Goal: Find contact information: Find contact information

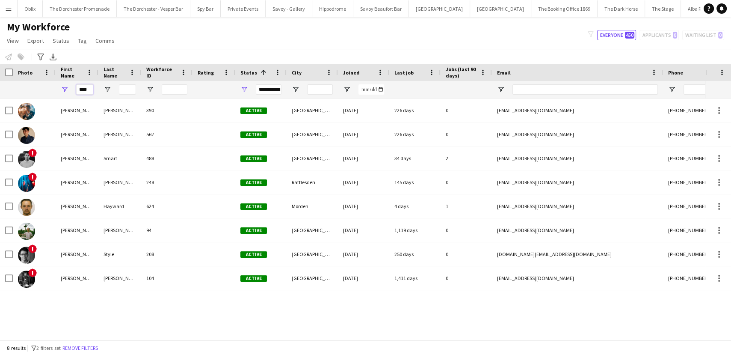
drag, startPoint x: 82, startPoint y: 89, endPoint x: 70, endPoint y: 85, distance: 12.6
click at [74, 86] on div "****" at bounding box center [77, 89] width 43 height 17
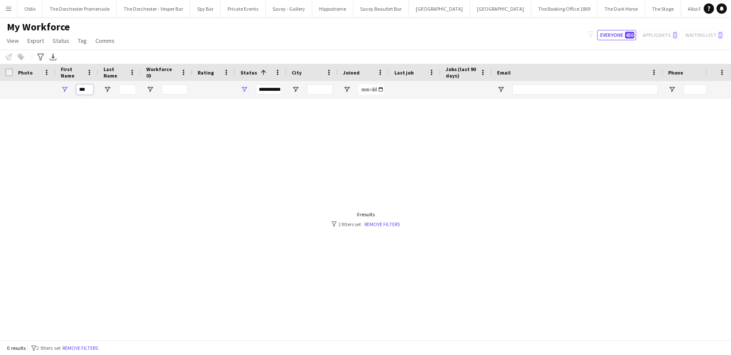
type input "**"
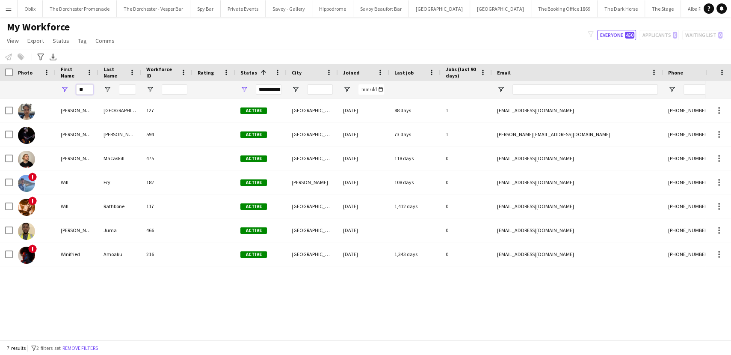
drag, startPoint x: 87, startPoint y: 89, endPoint x: 75, endPoint y: 89, distance: 12.4
click at [77, 89] on input "**" at bounding box center [84, 89] width 17 height 10
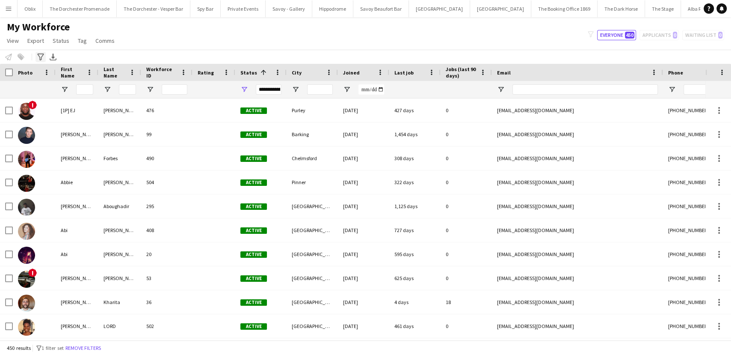
click at [42, 53] on icon at bounding box center [40, 56] width 6 height 7
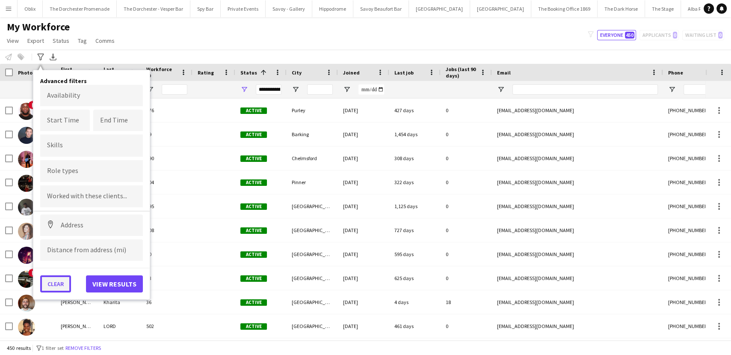
click at [56, 284] on button "Clear" at bounding box center [55, 283] width 31 height 17
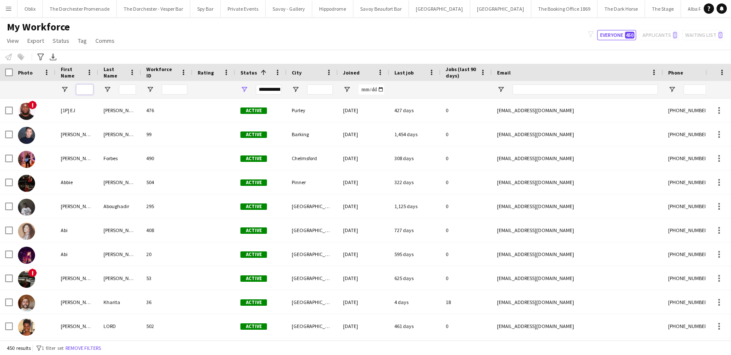
click at [83, 89] on input "First Name Filter Input" at bounding box center [84, 89] width 17 height 10
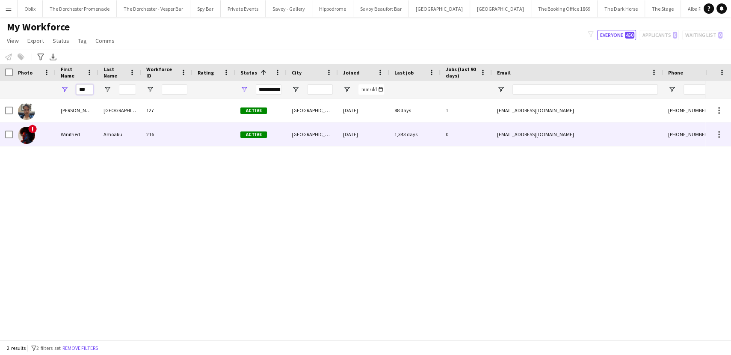
type input "***"
click at [487, 132] on div "0" at bounding box center [466, 134] width 51 height 24
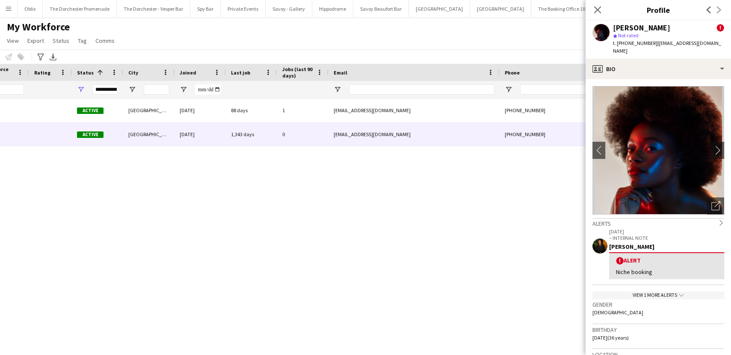
scroll to position [0, 209]
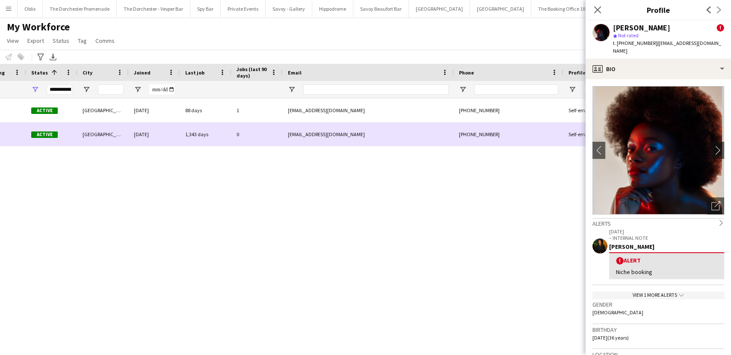
click at [493, 134] on div "[PHONE_NUMBER]" at bounding box center [508, 134] width 109 height 24
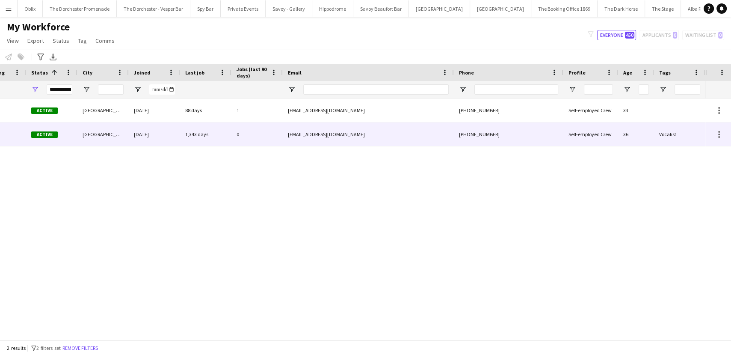
click at [488, 132] on div "[PHONE_NUMBER]" at bounding box center [508, 134] width 109 height 24
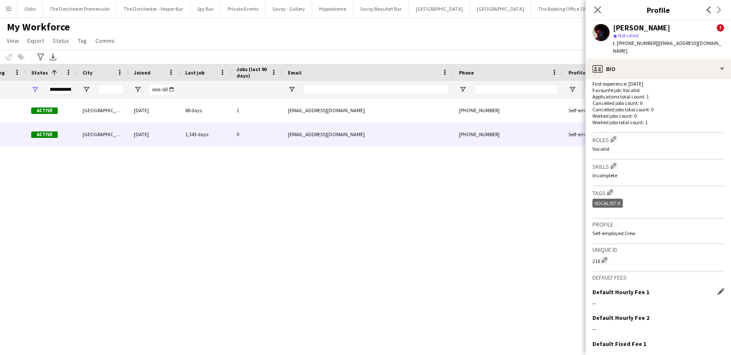
scroll to position [372, 0]
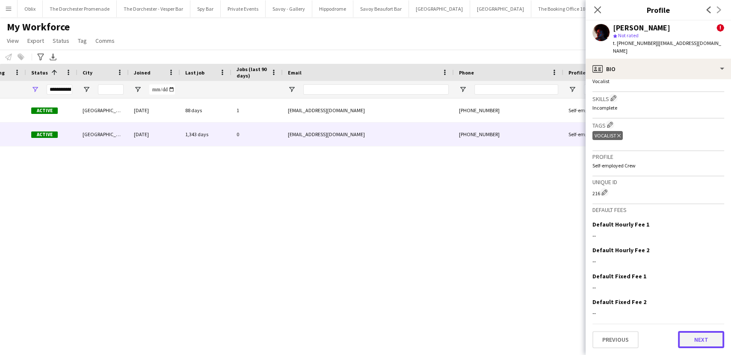
click at [707, 341] on button "Next" at bounding box center [701, 339] width 46 height 17
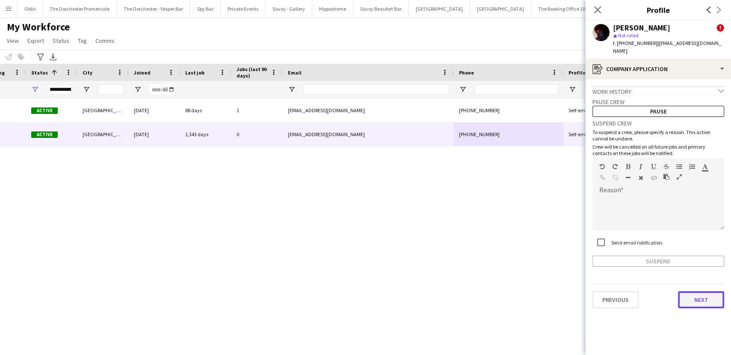
click at [699, 296] on button "Next" at bounding box center [701, 299] width 46 height 17
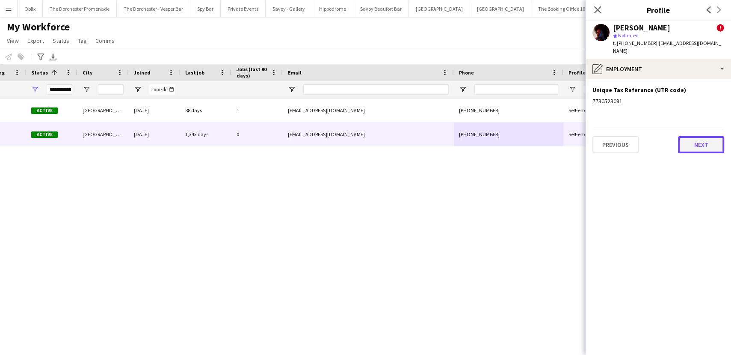
click at [701, 139] on button "Next" at bounding box center [701, 144] width 46 height 17
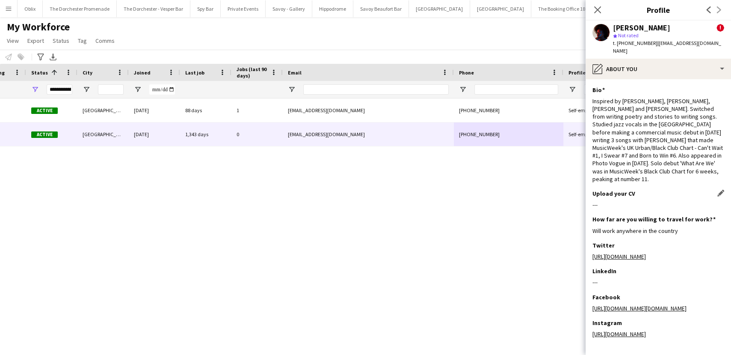
scroll to position [22, 0]
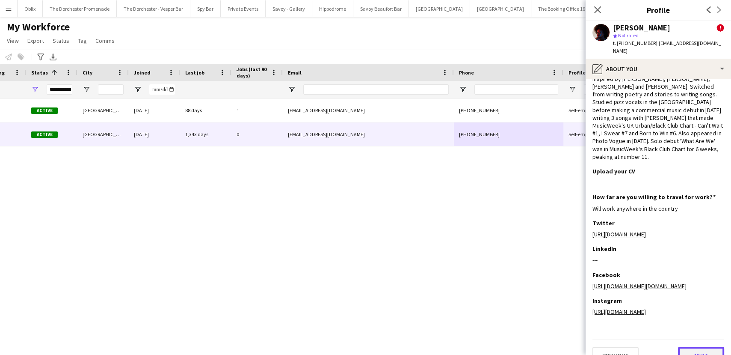
click at [696, 346] on button "Next" at bounding box center [701, 354] width 46 height 17
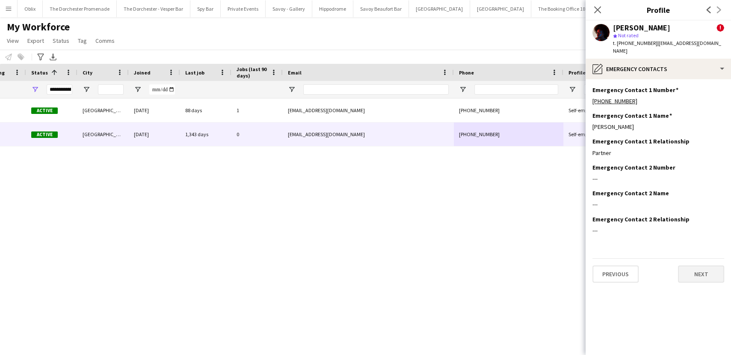
scroll to position [0, 0]
copy link "[PHONE_NUMBER]"
click at [707, 269] on button "Next" at bounding box center [701, 273] width 46 height 17
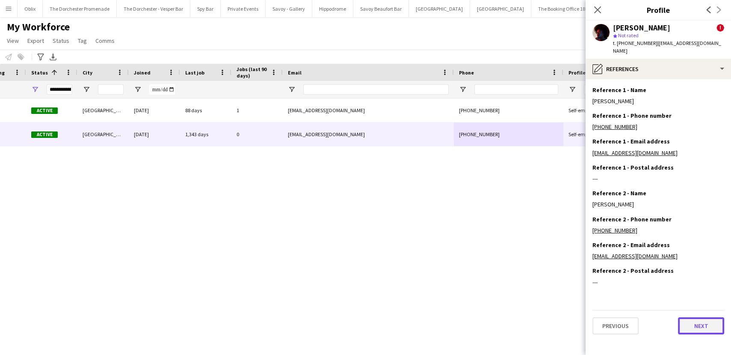
click at [704, 318] on button "Next" at bounding box center [701, 325] width 46 height 17
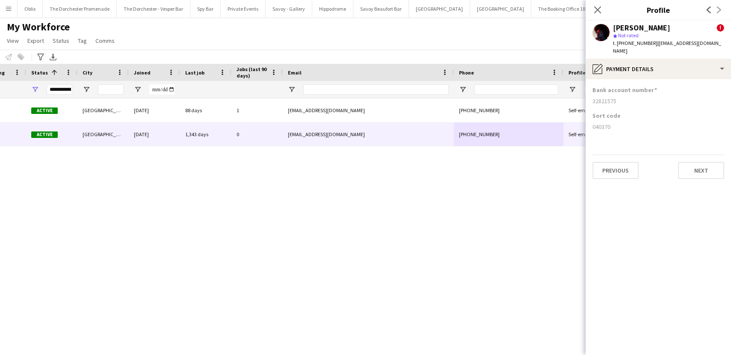
click at [695, 154] on div "Previous Next" at bounding box center [658, 166] width 132 height 24
click at [695, 162] on button "Next" at bounding box center [701, 170] width 46 height 17
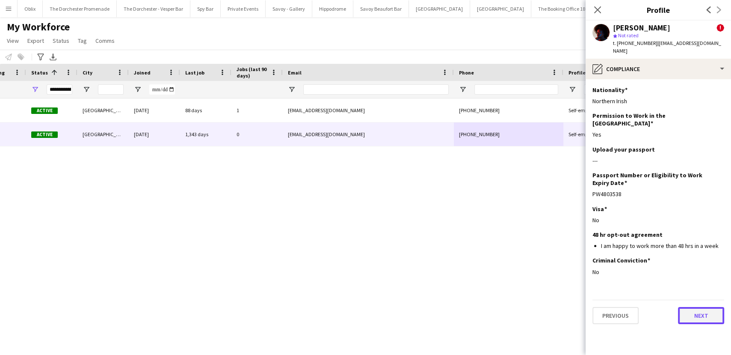
click at [710, 307] on button "Next" at bounding box center [701, 315] width 46 height 17
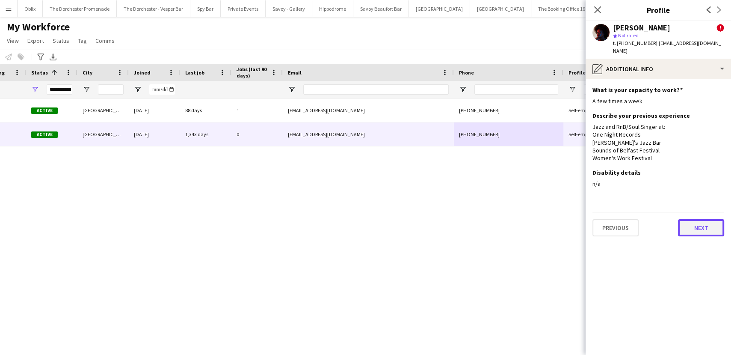
click at [699, 236] on button "Next" at bounding box center [701, 227] width 46 height 17
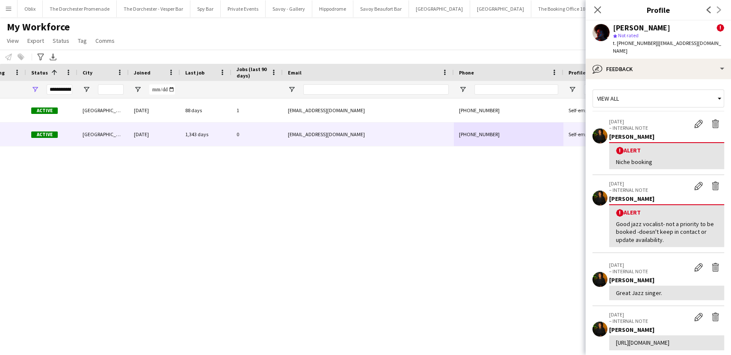
scroll to position [215, 0]
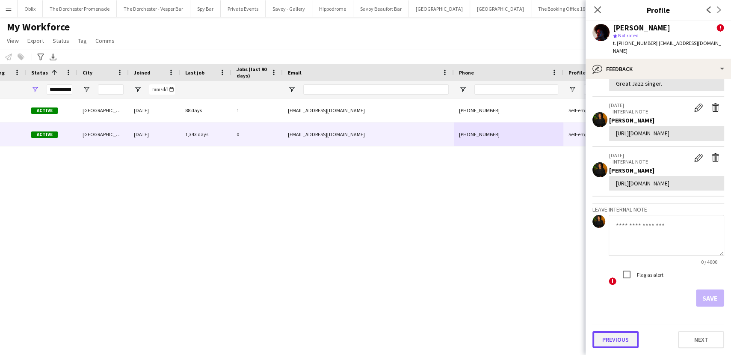
click at [630, 347] on button "Previous" at bounding box center [615, 339] width 46 height 17
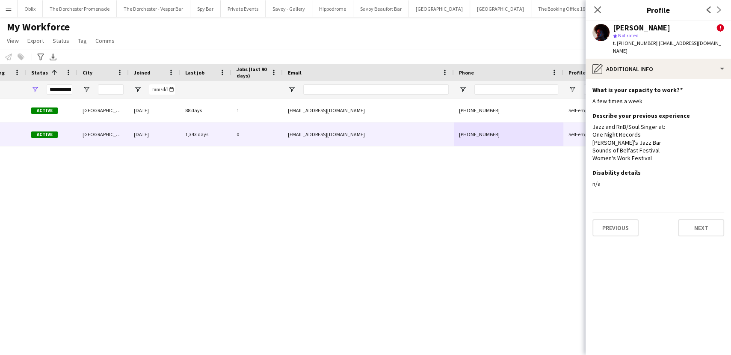
click at [626, 346] on app-section-data-types "What is your capacity to work? Edit this field A few times a week Describe your…" at bounding box center [658, 216] width 145 height 275
click at [620, 236] on button "Previous" at bounding box center [615, 227] width 46 height 17
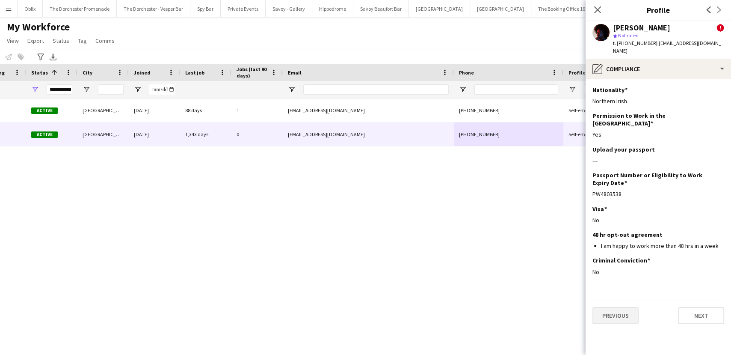
click at [620, 256] on h3 "Criminal Conviction" at bounding box center [621, 260] width 58 height 8
click at [630, 308] on app-section-data-types "Nationality Edit this field Northern Irish Permission to Work in the [GEOGRAPHI…" at bounding box center [658, 216] width 145 height 275
click at [628, 307] on button "Previous" at bounding box center [615, 315] width 46 height 17
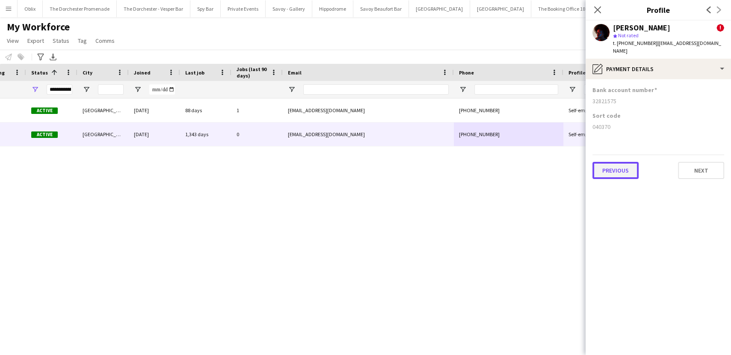
click at [615, 162] on button "Previous" at bounding box center [615, 170] width 46 height 17
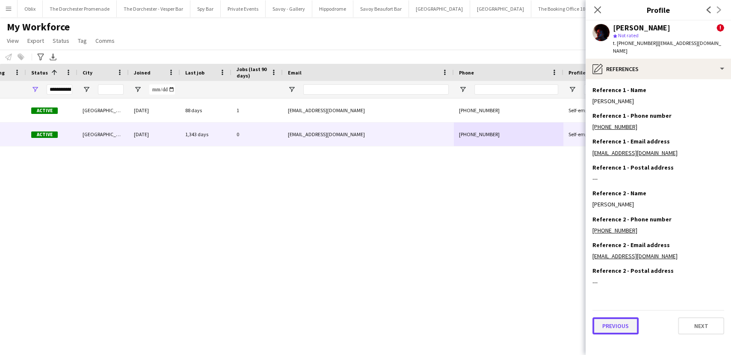
click at [616, 317] on button "Previous" at bounding box center [615, 325] width 46 height 17
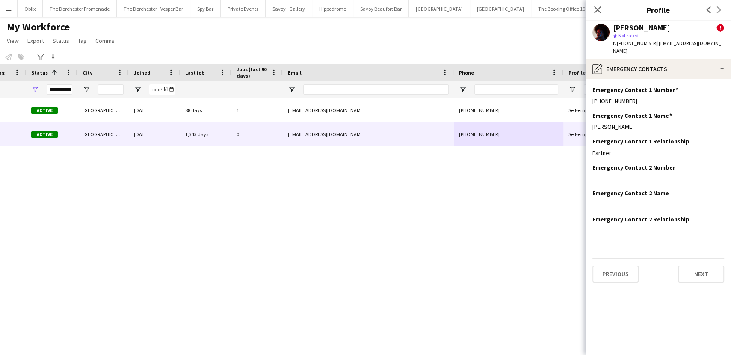
click at [606, 275] on app-section-data-types "Emergency Contact 1 Number Edit this field [PHONE_NUMBER] Emergency Contact 1 N…" at bounding box center [658, 216] width 145 height 275
click at [606, 269] on button "Previous" at bounding box center [615, 273] width 46 height 17
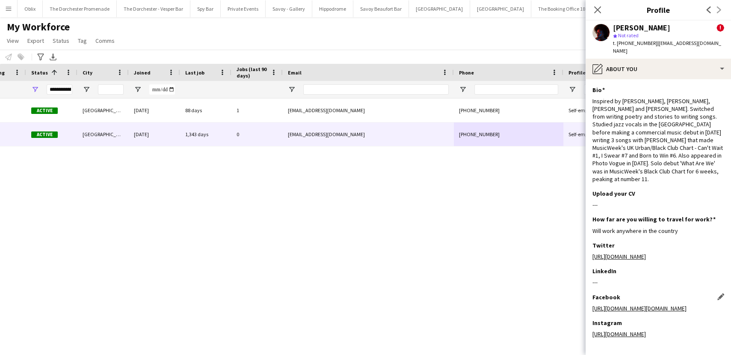
scroll to position [22, 0]
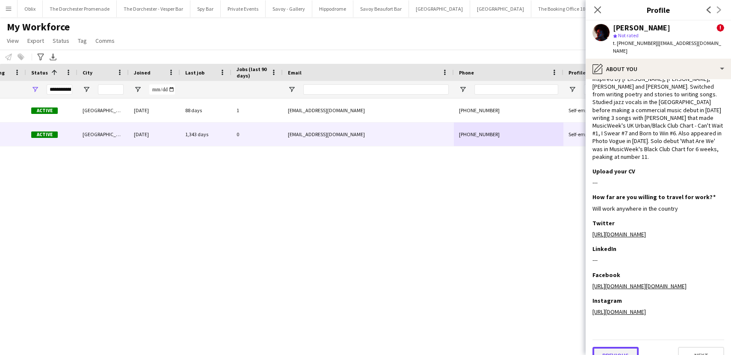
click at [627, 346] on button "Previous" at bounding box center [615, 354] width 46 height 17
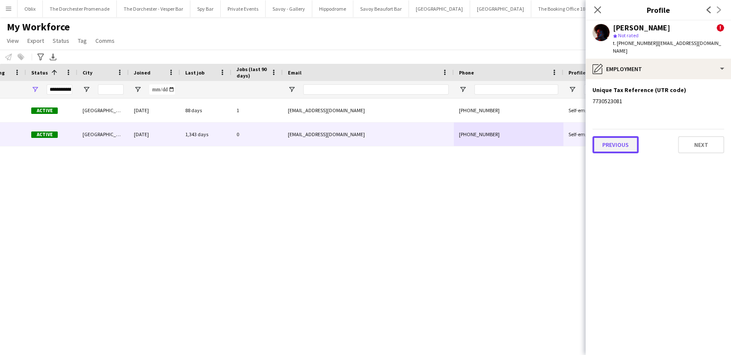
click at [602, 136] on button "Previous" at bounding box center [615, 144] width 46 height 17
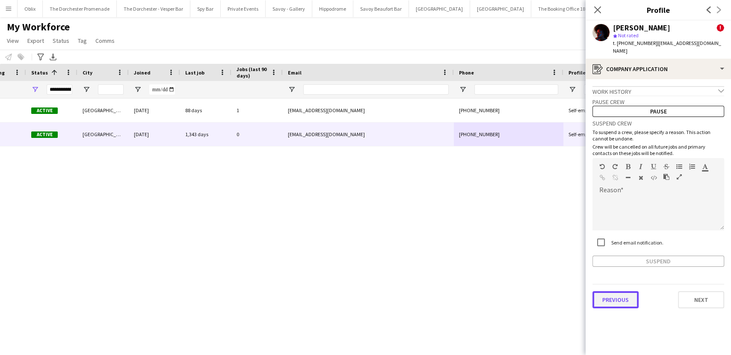
click at [618, 298] on button "Previous" at bounding box center [615, 299] width 46 height 17
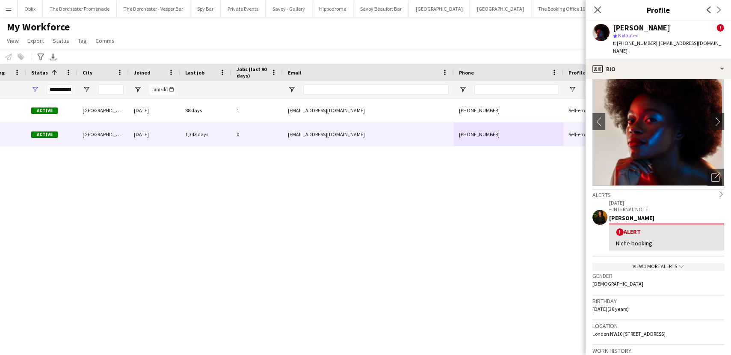
scroll to position [29, 0]
drag, startPoint x: 650, startPoint y: 41, endPoint x: 617, endPoint y: 44, distance: 33.0
click at [617, 44] on span "t. [PHONE_NUMBER]" at bounding box center [635, 43] width 44 height 6
copy span "[PHONE_NUMBER]"
